Goal: Information Seeking & Learning: Learn about a topic

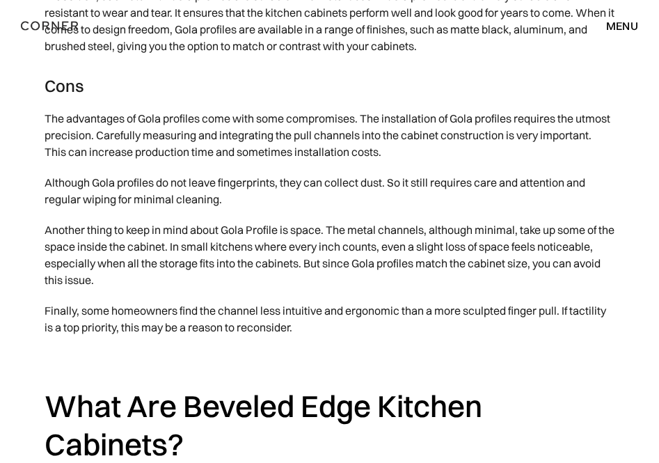
scroll to position [2385, 0]
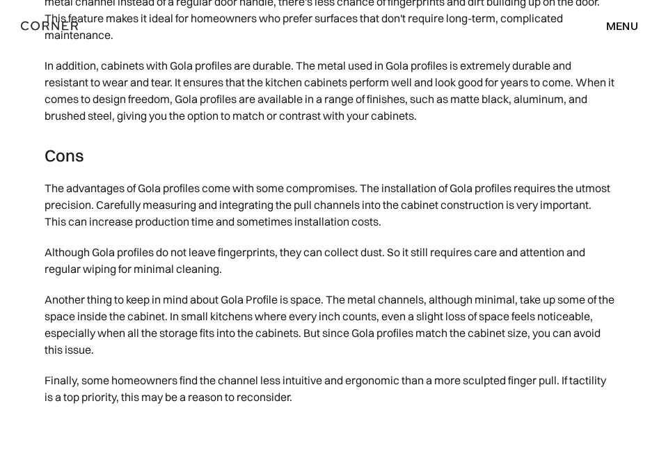
click at [652, 42] on div "Shop Kitchens Shop Kitchens How it works How it works Projects Projects Inspira…" at bounding box center [329, 26] width 659 height 52
drag, startPoint x: 569, startPoint y: 255, endPoint x: 15, endPoint y: 251, distance: 553.5
click at [3, 264] on div at bounding box center [3, 264] width 0 height 0
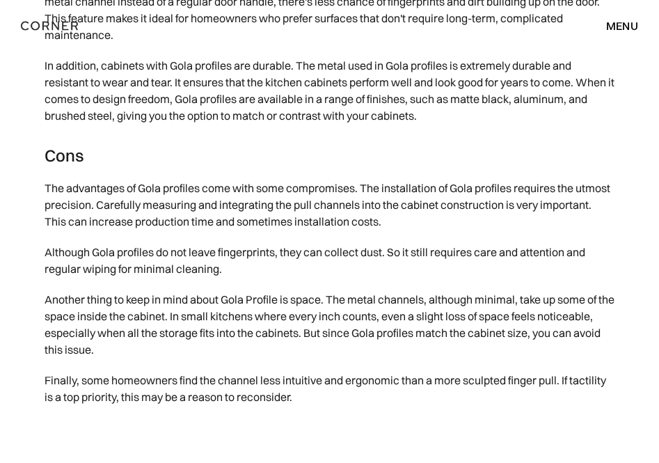
click at [638, 35] on div "menu close" at bounding box center [615, 26] width 46 height 24
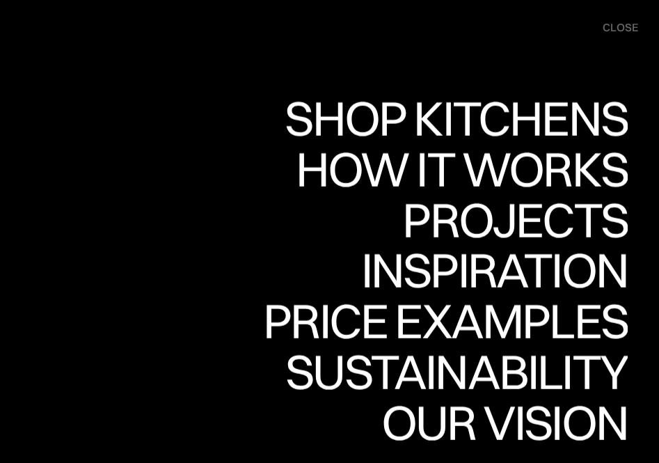
click at [620, 24] on div "close" at bounding box center [621, 27] width 36 height 15
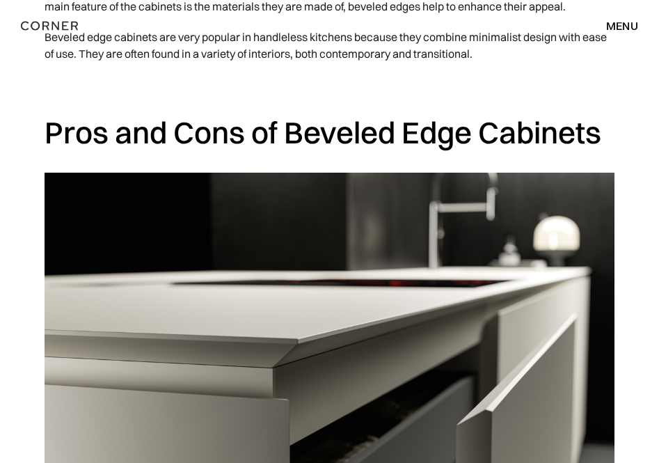
scroll to position [3461, 0]
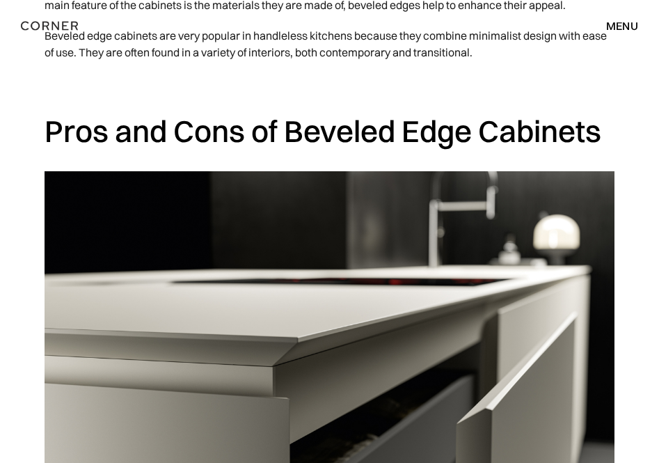
drag, startPoint x: 205, startPoint y: 310, endPoint x: -11, endPoint y: 297, distance: 216.3
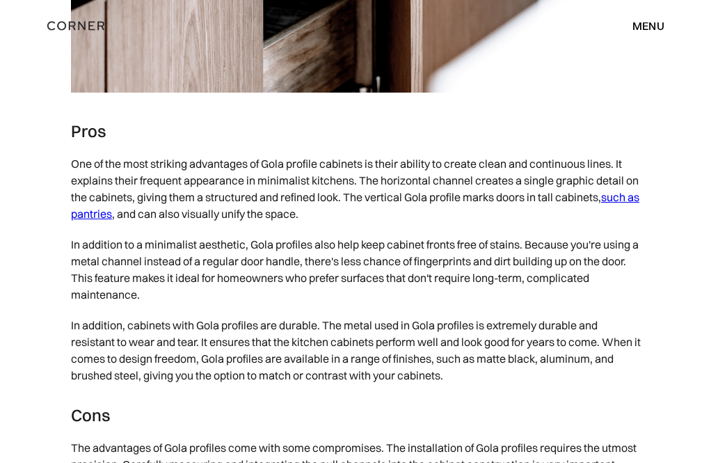
scroll to position [2144, 0]
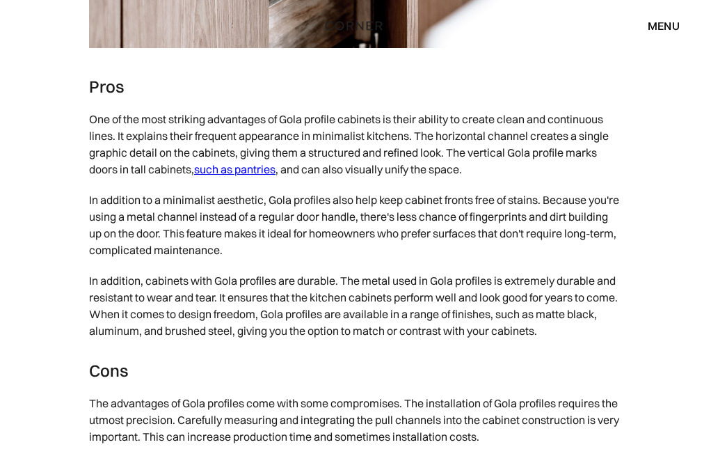
scroll to position [2214, 0]
